Goal: Task Accomplishment & Management: Manage account settings

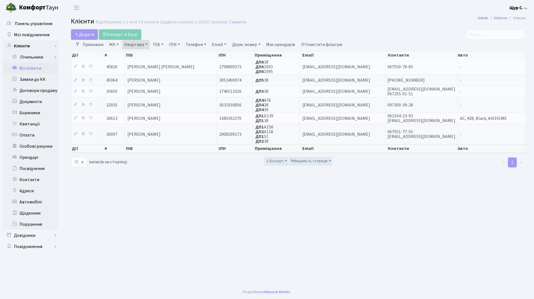
select select "25"
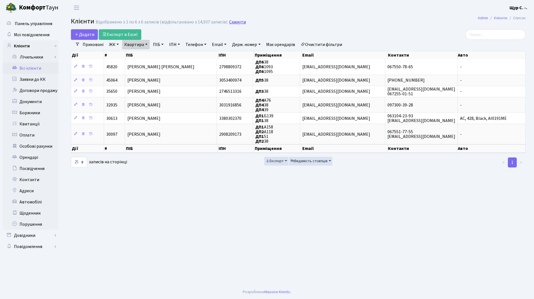
click at [237, 20] on link "Скинути" at bounding box center [237, 21] width 17 height 5
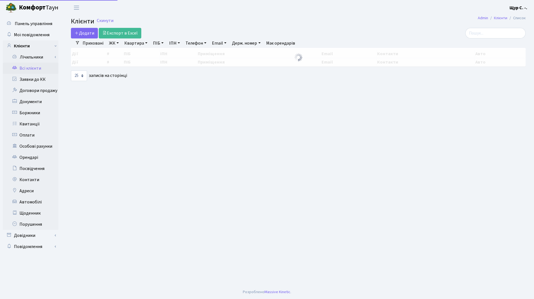
select select "25"
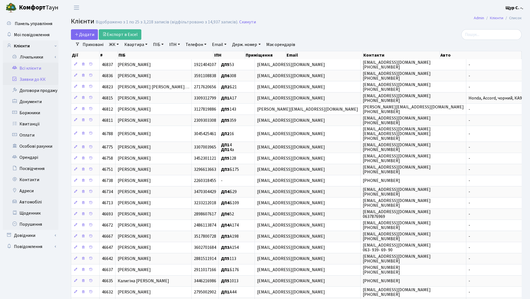
click at [31, 81] on link "Заявки до КК" at bounding box center [31, 79] width 56 height 11
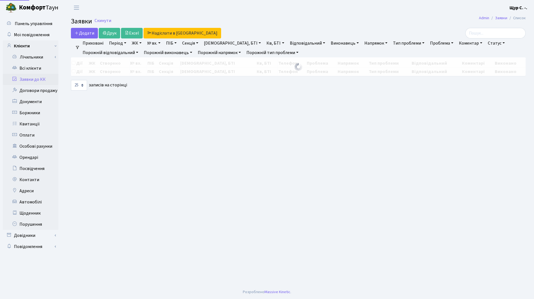
select select "25"
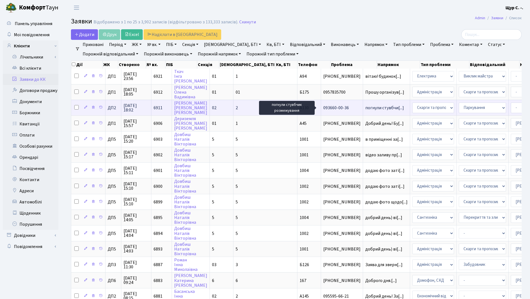
click at [365, 106] on span "погнули стувбчи[...]" at bounding box center [384, 108] width 39 height 6
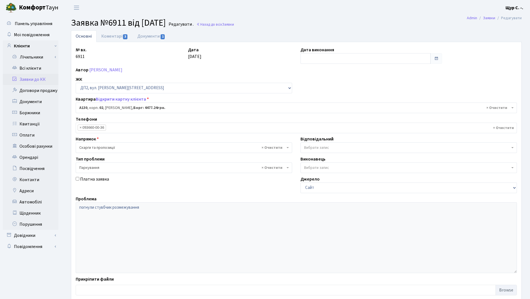
select select "30955"
select select "66"
click at [149, 35] on link "Документи 1" at bounding box center [151, 35] width 37 height 11
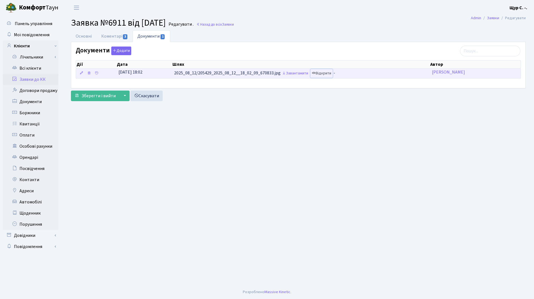
click at [328, 73] on link "Відкрити" at bounding box center [322, 73] width 22 height 9
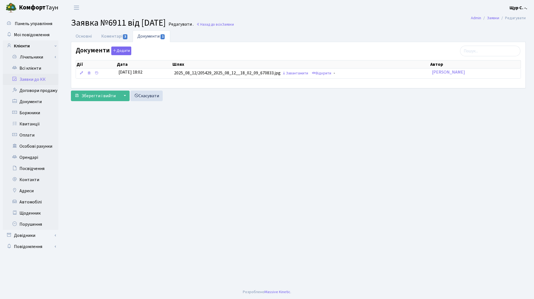
click at [28, 82] on link "Заявки до КК" at bounding box center [31, 79] width 56 height 11
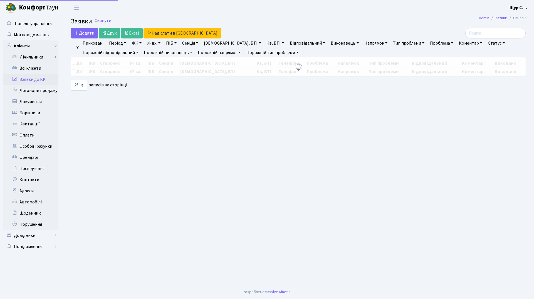
select select "25"
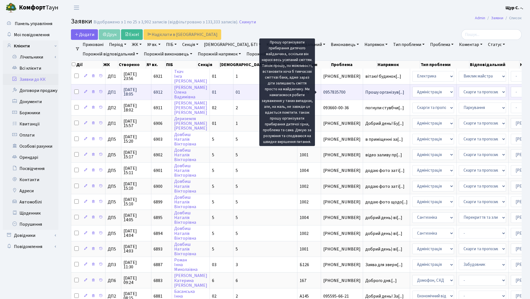
click at [365, 92] on span "Прошу організув[...]" at bounding box center [384, 92] width 39 height 6
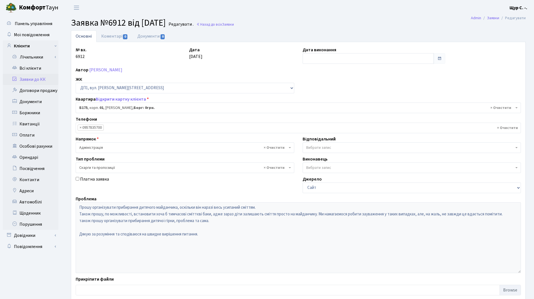
select select "30586"
select select "55"
click at [35, 67] on link "Всі клієнти" at bounding box center [31, 68] width 56 height 11
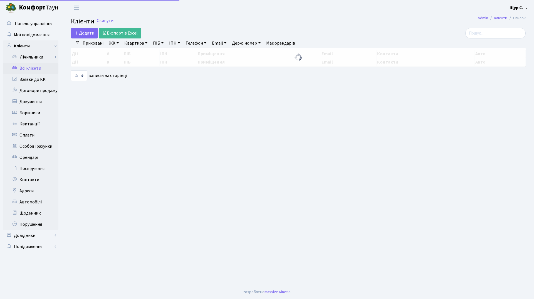
select select "25"
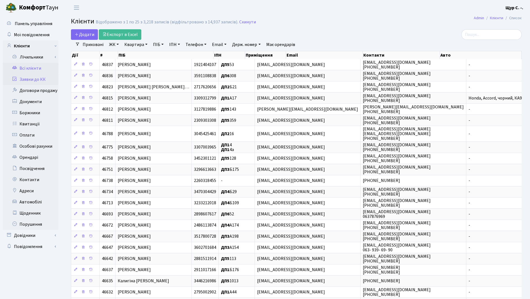
click at [24, 80] on link "Заявки до КК" at bounding box center [31, 79] width 56 height 11
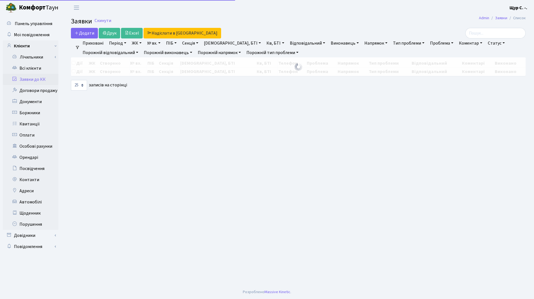
select select "25"
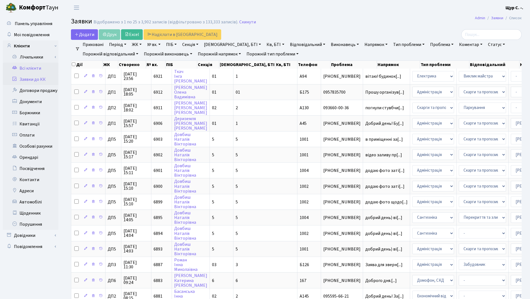
click at [25, 69] on link "Всі клієнти" at bounding box center [31, 68] width 56 height 11
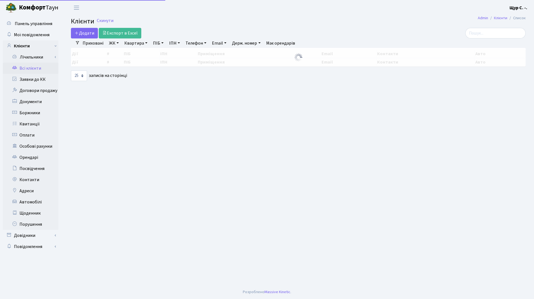
select select "25"
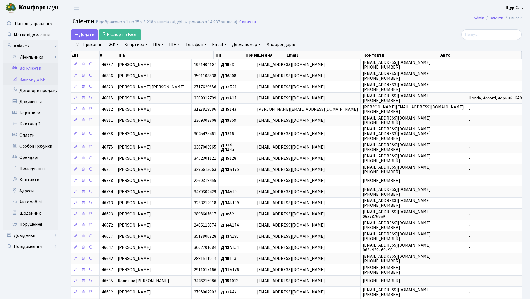
click at [45, 78] on link "Заявки до КК" at bounding box center [31, 79] width 56 height 11
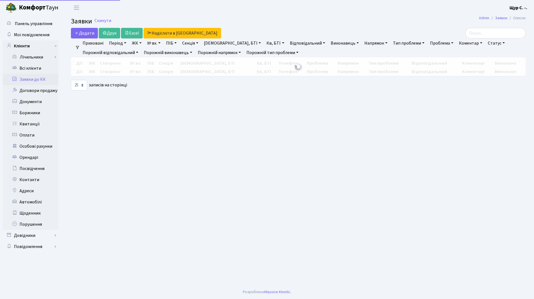
select select "25"
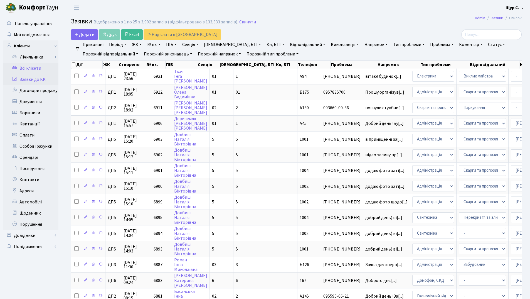
click at [38, 68] on link "Всі клієнти" at bounding box center [31, 68] width 56 height 11
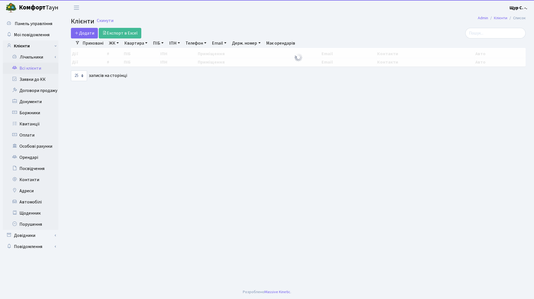
select select "25"
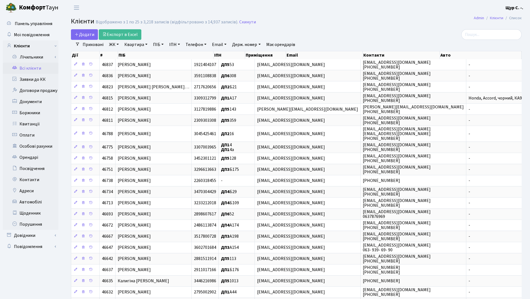
click at [138, 43] on link "Квартира" at bounding box center [136, 44] width 28 height 9
type input "172"
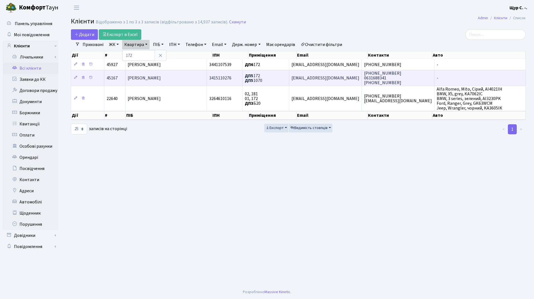
click at [148, 80] on span "[PERSON_NAME] [PERSON_NAME]" at bounding box center [144, 78] width 33 height 6
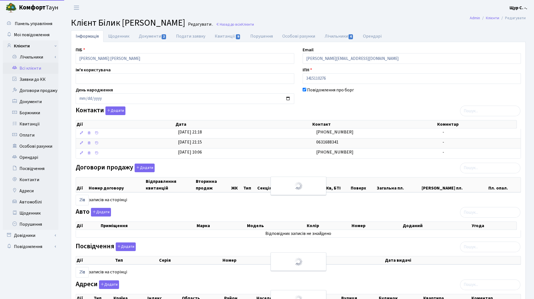
select select "25"
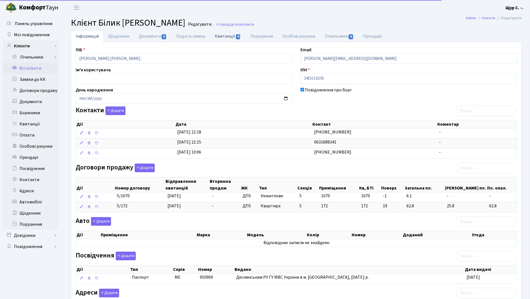
click at [221, 38] on link "Квитанції 9" at bounding box center [227, 35] width 35 height 11
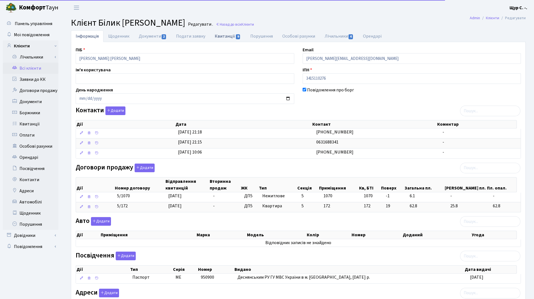
select select "25"
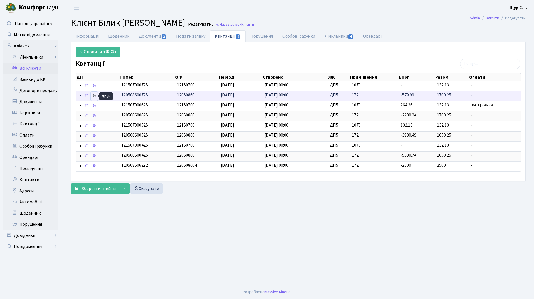
click at [93, 95] on icon at bounding box center [94, 96] width 4 height 4
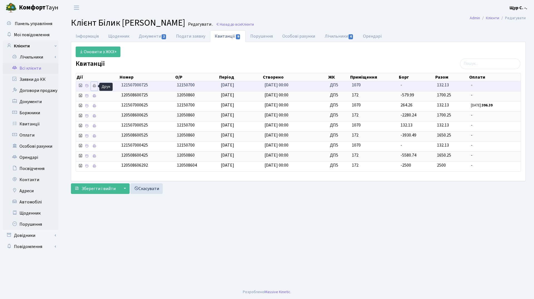
click at [94, 85] on icon at bounding box center [94, 86] width 4 height 4
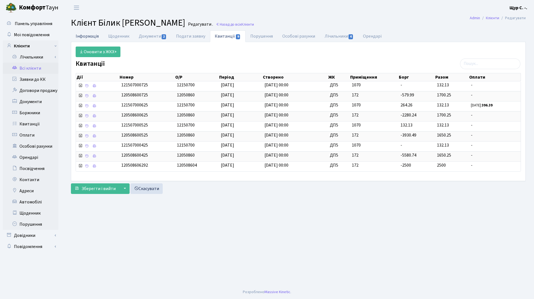
click at [84, 38] on link "Інформація" at bounding box center [87, 35] width 33 height 11
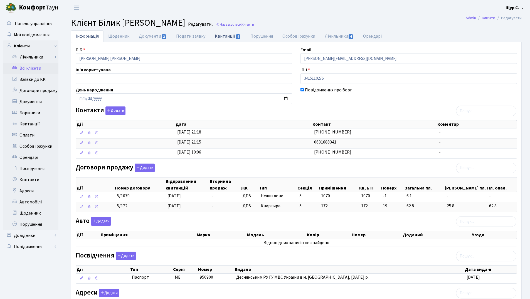
click at [223, 37] on link "Квитанції 9" at bounding box center [227, 35] width 35 height 11
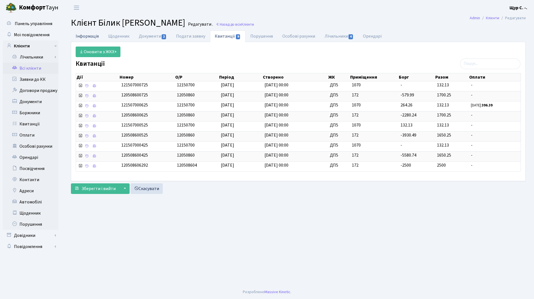
click at [84, 36] on link "Інформація" at bounding box center [87, 35] width 33 height 11
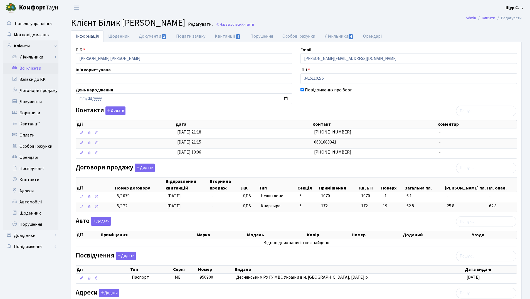
click at [43, 71] on link "Всі клієнти" at bounding box center [31, 68] width 56 height 11
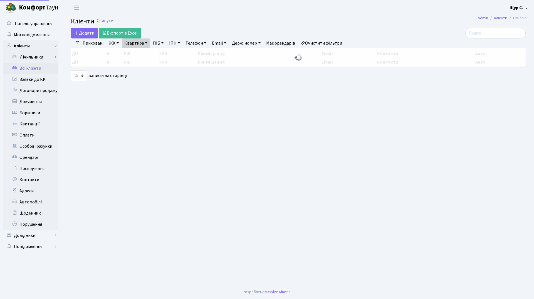
select select "25"
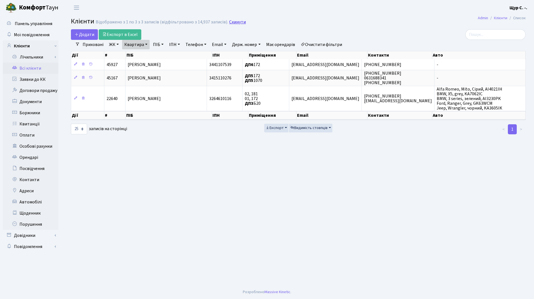
click at [234, 20] on link "Скинути" at bounding box center [237, 21] width 17 height 5
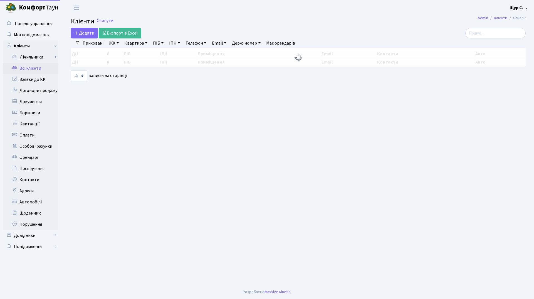
select select "25"
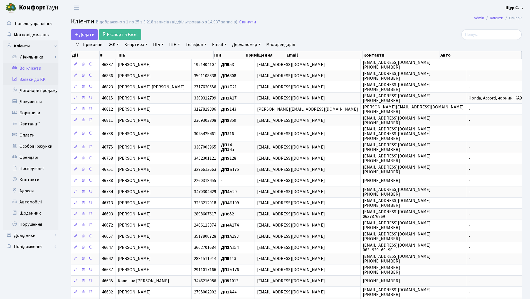
click at [35, 84] on link "Заявки до КК" at bounding box center [31, 79] width 56 height 11
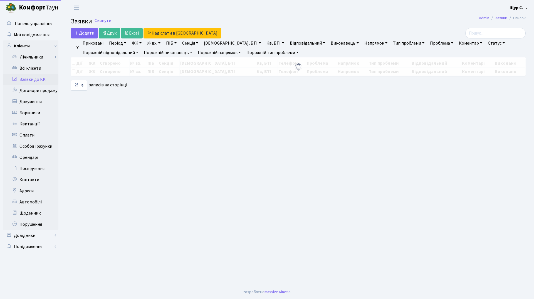
select select "25"
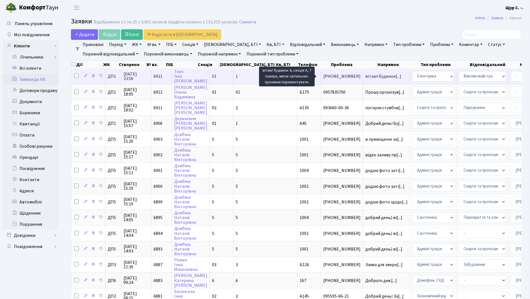
click at [365, 76] on span "вітаю! будинок[...]" at bounding box center [383, 76] width 36 height 6
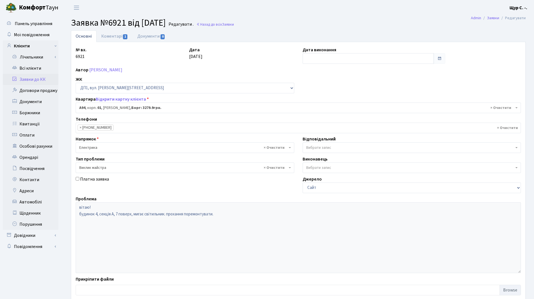
select select "29728"
select select "29"
click at [118, 36] on link "Коментарі 1" at bounding box center [115, 35] width 36 height 11
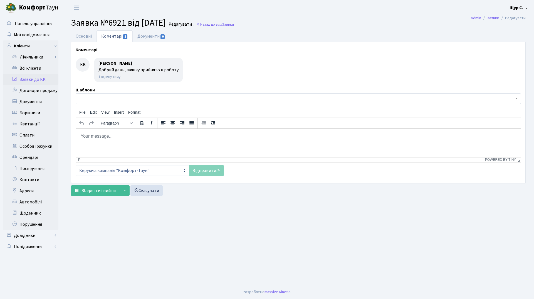
click at [36, 81] on link "Заявки до КК" at bounding box center [31, 79] width 56 height 11
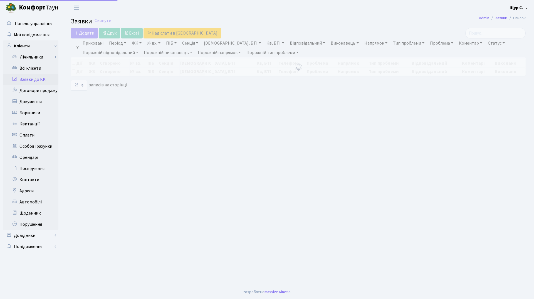
select select "25"
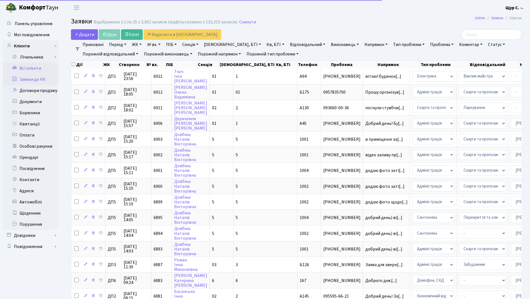
click at [35, 69] on link "Всі клієнти" at bounding box center [31, 68] width 56 height 11
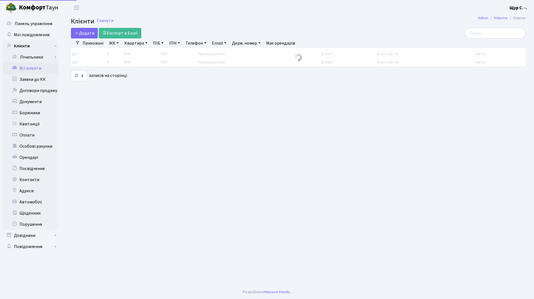
select select "25"
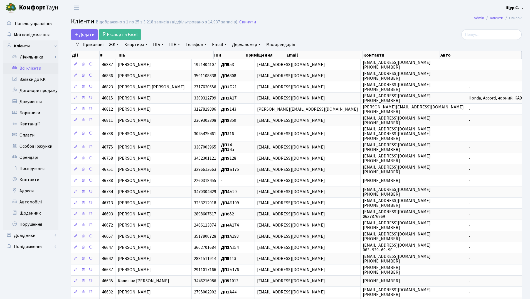
click at [138, 44] on link "Квартира" at bounding box center [136, 44] width 28 height 9
type input "а64"
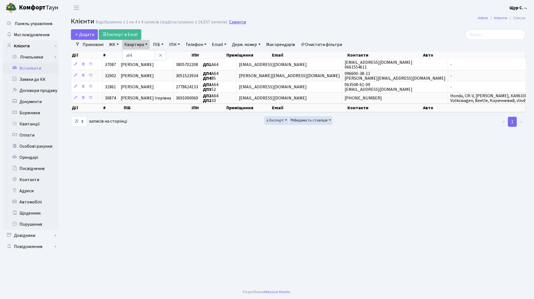
click at [234, 22] on link "Скинути" at bounding box center [237, 21] width 17 height 5
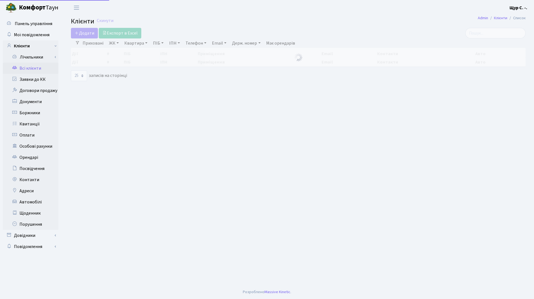
select select "25"
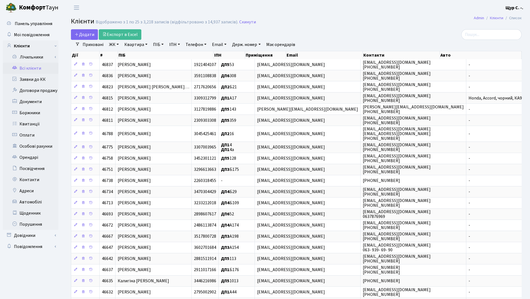
click at [134, 44] on link "Квартира" at bounding box center [136, 44] width 28 height 9
type input "б152"
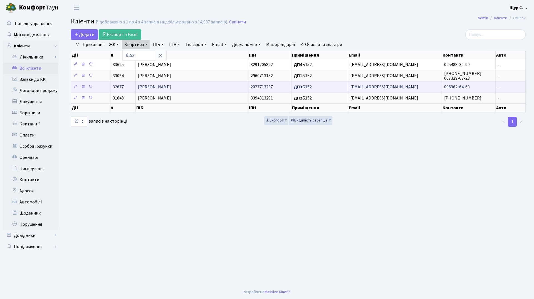
click at [171, 88] on span "[PERSON_NAME]" at bounding box center [154, 87] width 33 height 6
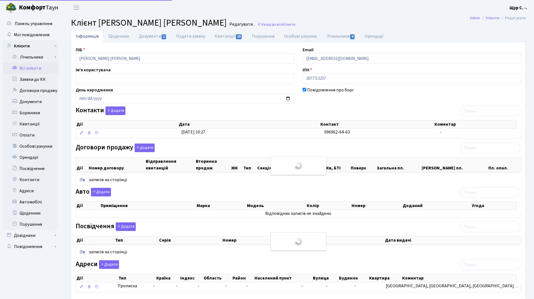
select select "25"
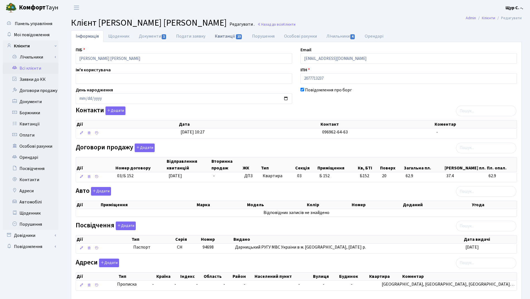
click at [224, 34] on link "Квитанції 23" at bounding box center [228, 35] width 37 height 11
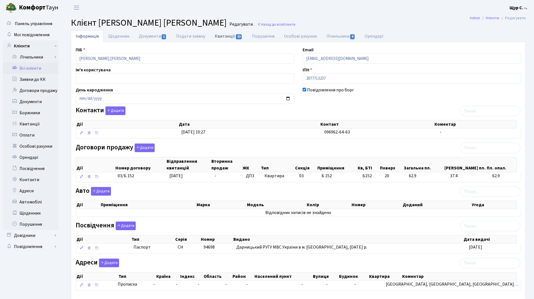
select select "25"
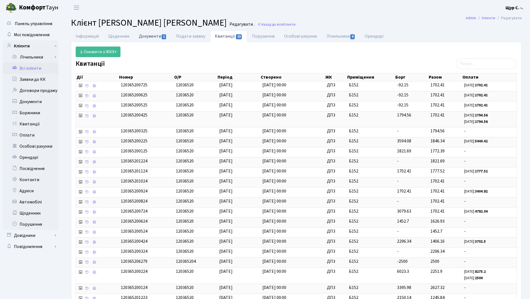
click at [145, 36] on link "Документи 1" at bounding box center [152, 35] width 37 height 11
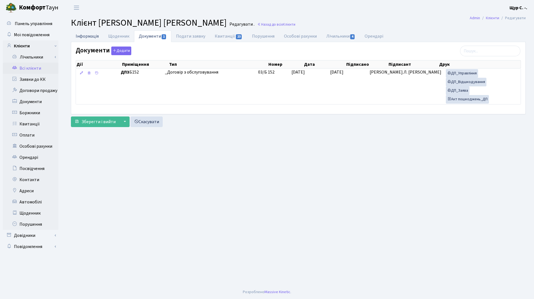
click at [88, 36] on link "Інформація" at bounding box center [87, 35] width 33 height 11
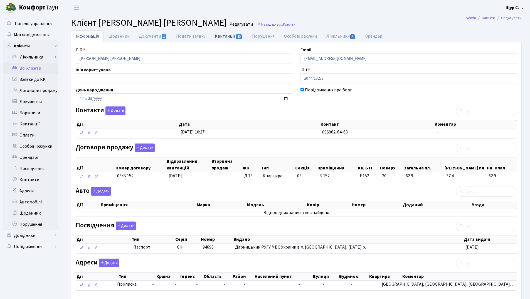
click at [222, 35] on link "Квитанції 23" at bounding box center [228, 35] width 37 height 11
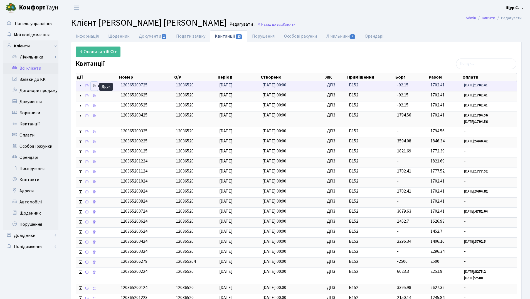
click at [95, 87] on icon at bounding box center [94, 86] width 4 height 4
click at [32, 69] on link "Всі клієнти" at bounding box center [31, 68] width 56 height 11
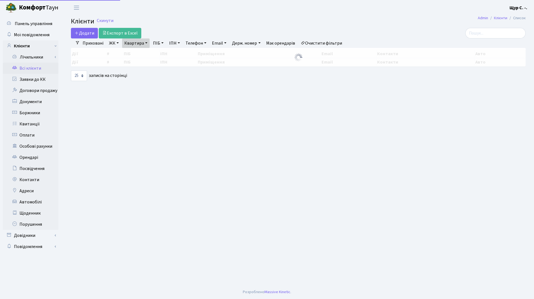
select select "25"
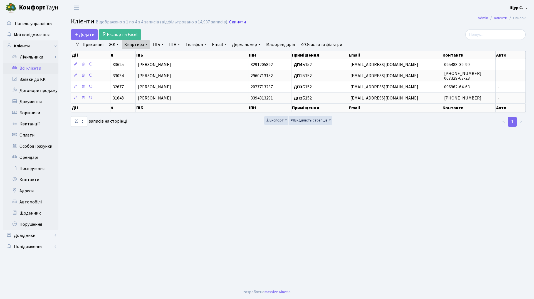
click at [235, 20] on link "Скинути" at bounding box center [237, 21] width 17 height 5
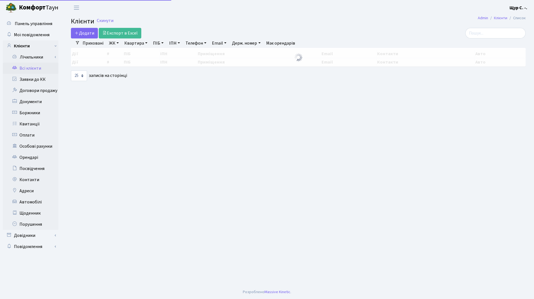
select select "25"
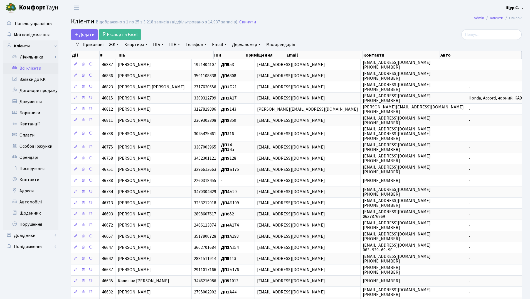
click at [137, 44] on link "Квартира" at bounding box center [136, 44] width 28 height 9
type input "311"
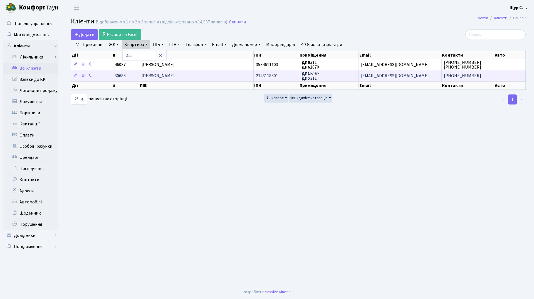
click at [173, 75] on span "[PERSON_NAME] [PERSON_NAME]" at bounding box center [158, 76] width 33 height 6
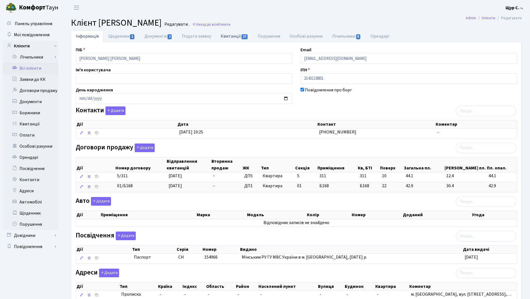
click at [235, 36] on link "Квитанції 27" at bounding box center [234, 35] width 37 height 11
select select "25"
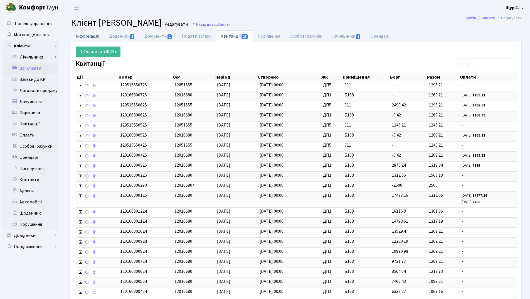
click at [87, 35] on link "Інформація" at bounding box center [87, 35] width 33 height 11
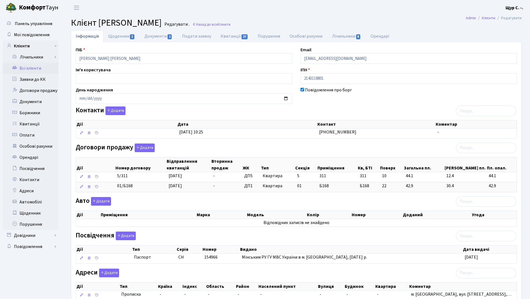
click at [40, 68] on link "Всі клієнти" at bounding box center [31, 68] width 56 height 11
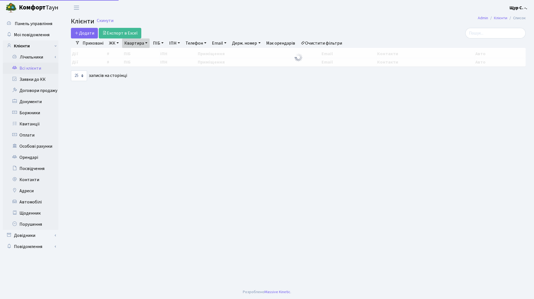
select select "25"
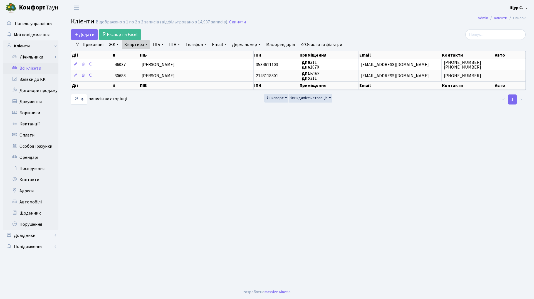
click at [146, 44] on link "Квартира" at bounding box center [136, 44] width 28 height 9
click at [142, 55] on input "311" at bounding box center [138, 55] width 33 height 11
type input "3"
type input "141"
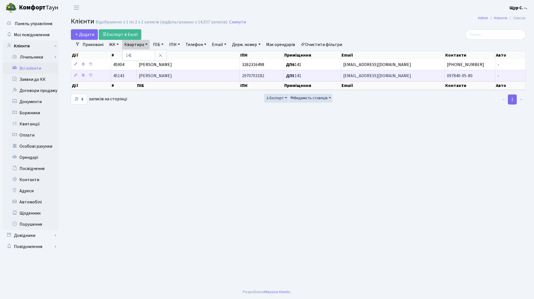
click at [206, 74] on td "[PERSON_NAME]" at bounding box center [188, 75] width 103 height 11
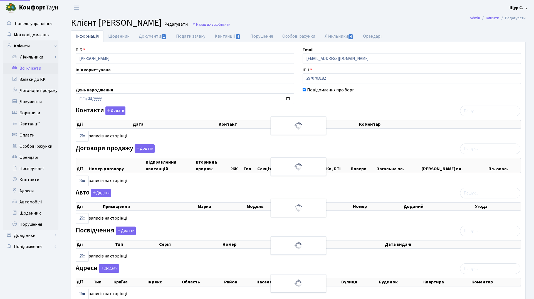
select select "25"
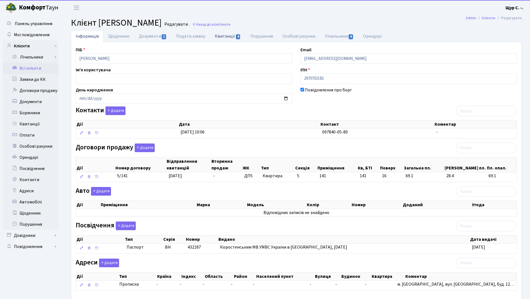
click at [228, 36] on link "Квитанції 4" at bounding box center [227, 35] width 35 height 11
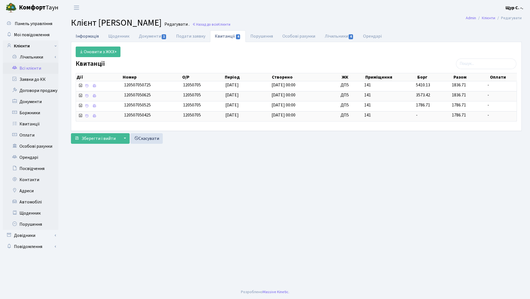
click at [88, 37] on link "Інформація" at bounding box center [87, 35] width 33 height 11
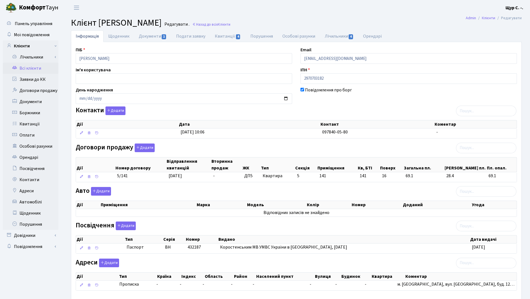
click at [35, 68] on link "Всі клієнти" at bounding box center [31, 68] width 56 height 11
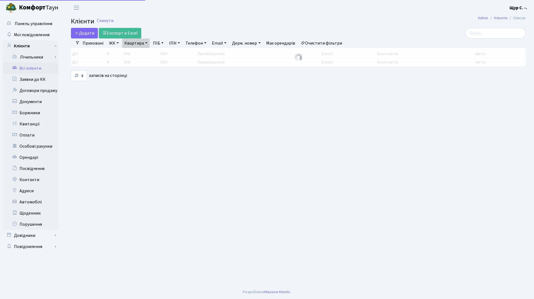
select select "25"
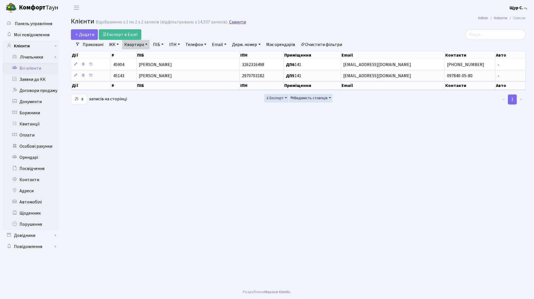
click at [236, 21] on link "Скинути" at bounding box center [237, 21] width 17 height 5
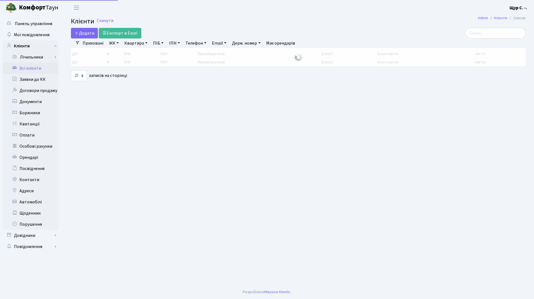
select select "25"
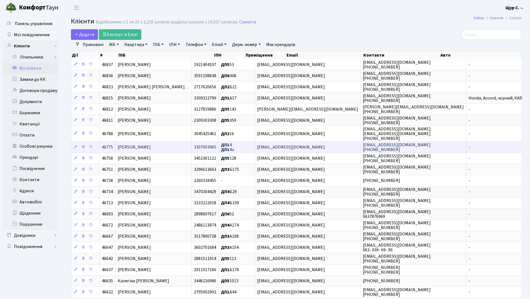
click at [182, 146] on td "[PERSON_NAME]" at bounding box center [154, 146] width 76 height 11
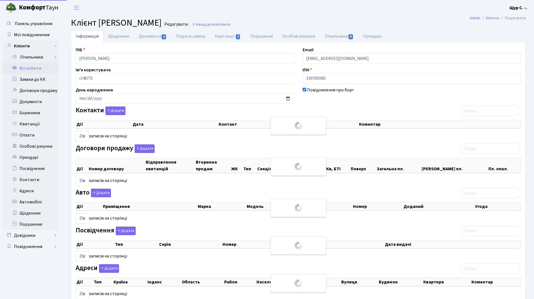
select select "25"
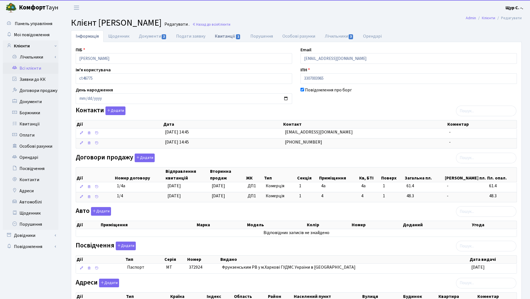
click at [224, 36] on link "Квитанції 1" at bounding box center [227, 35] width 35 height 11
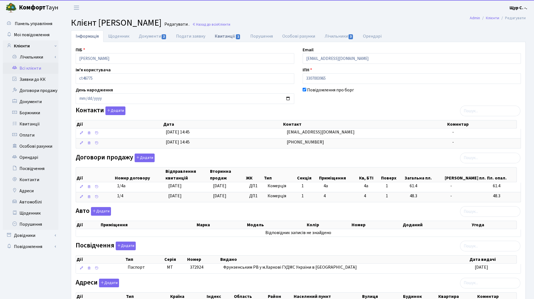
select select "25"
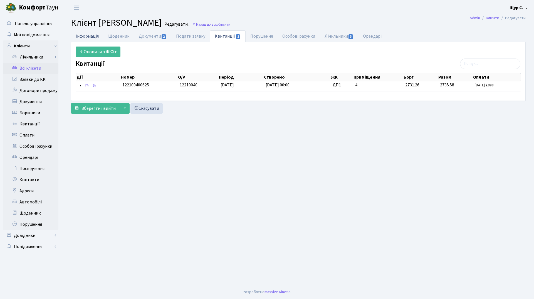
click at [89, 36] on link "Інформація" at bounding box center [87, 35] width 33 height 11
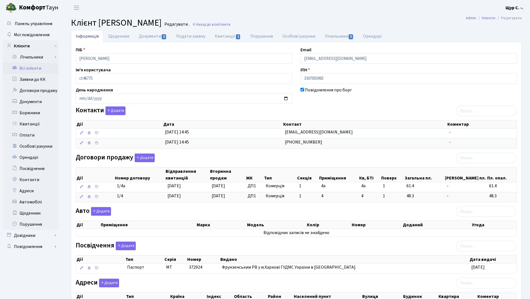
click at [39, 69] on link "Всі клієнти" at bounding box center [31, 68] width 56 height 11
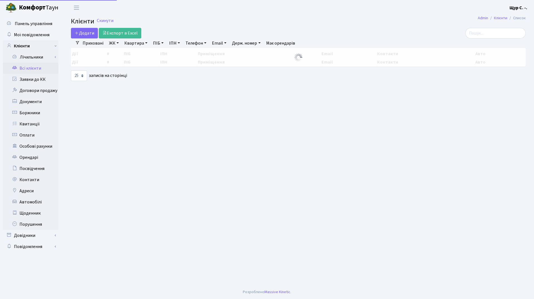
select select "25"
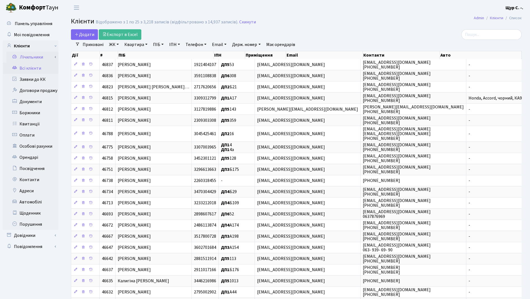
click at [25, 60] on link "Лічильники" at bounding box center [32, 56] width 52 height 11
click at [41, 92] on link "Лічильники" at bounding box center [32, 90] width 52 height 11
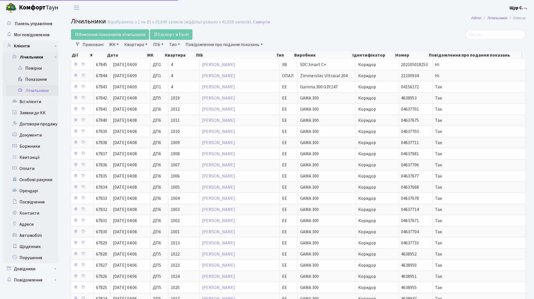
select select "25"
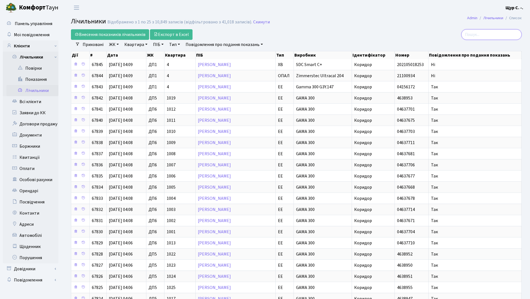
click at [481, 35] on input "search" at bounding box center [492, 34] width 60 height 11
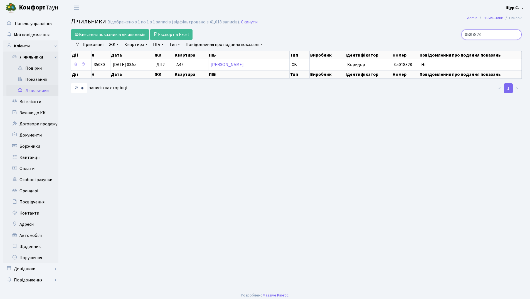
type input "05018328"
